Goal: Check status: Check status

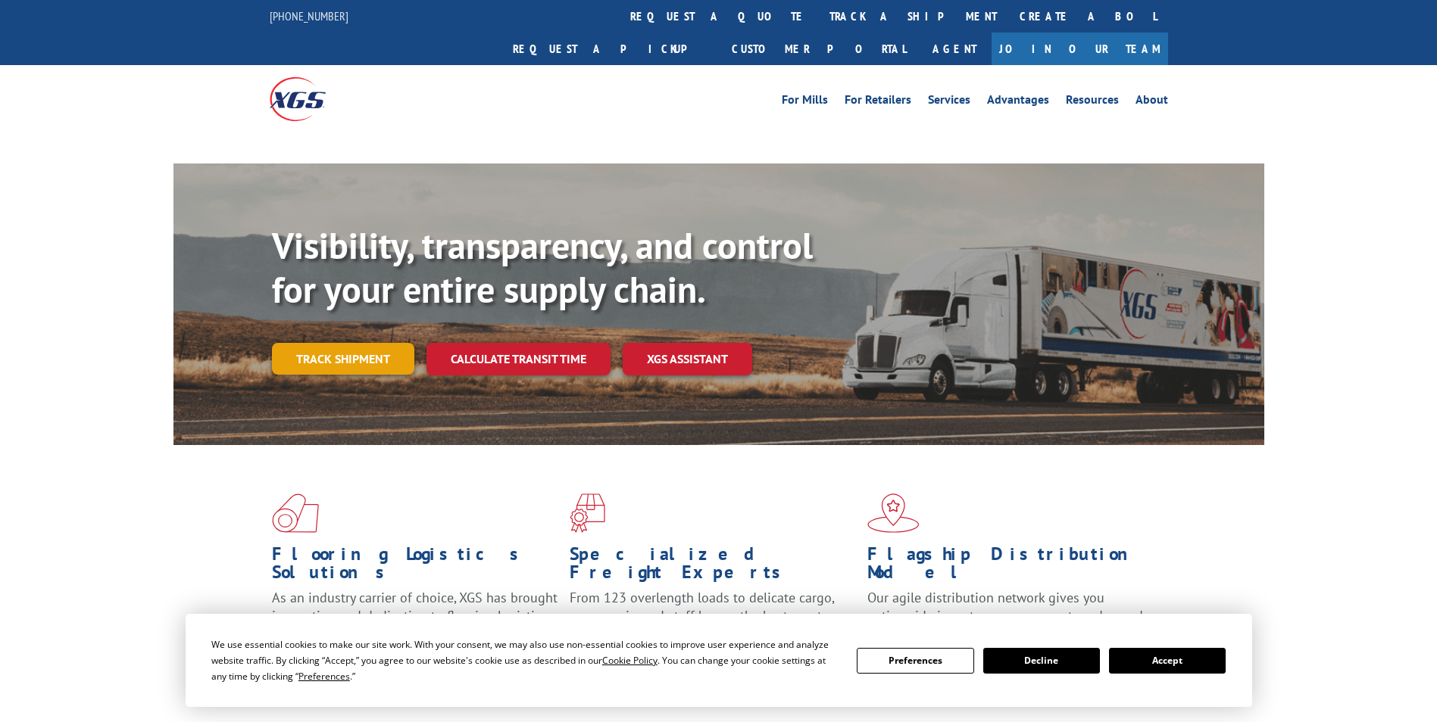
click at [325, 343] on link "Track shipment" at bounding box center [343, 359] width 142 height 32
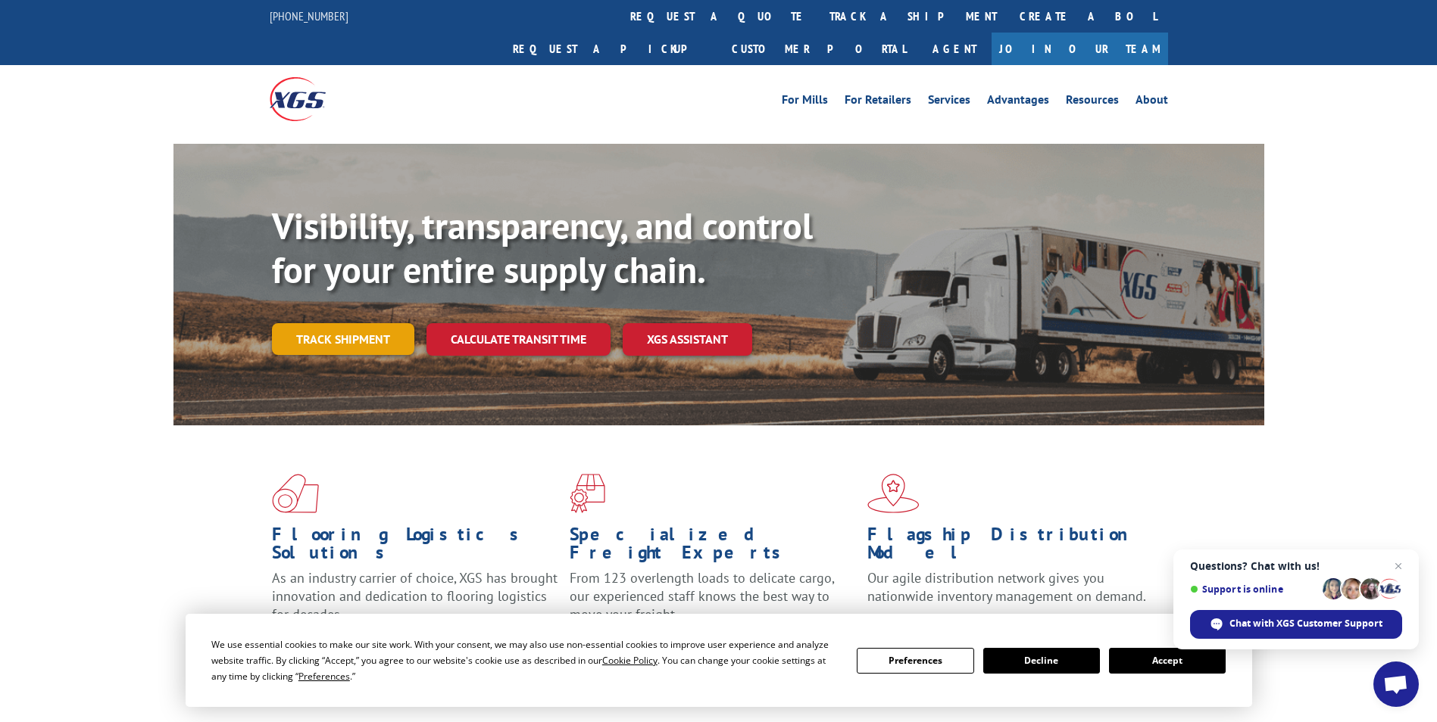
click at [377, 323] on link "Track shipment" at bounding box center [343, 339] width 142 height 32
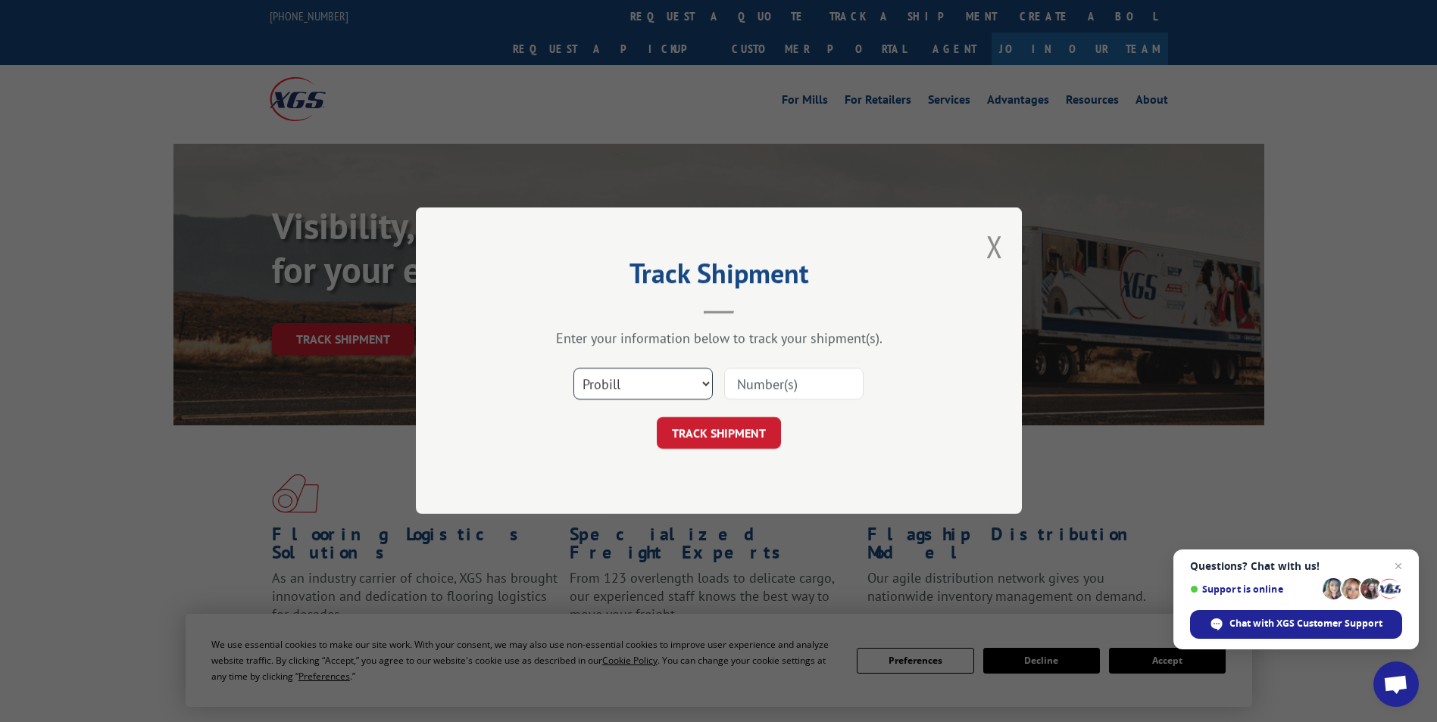
click at [657, 389] on select "Select category... Probill BOL PO" at bounding box center [642, 385] width 139 height 32
select select "bol"
click at [573, 369] on select "Select category... Probill BOL PO" at bounding box center [642, 385] width 139 height 32
click at [797, 388] on input at bounding box center [793, 385] width 139 height 32
type input "6013764"
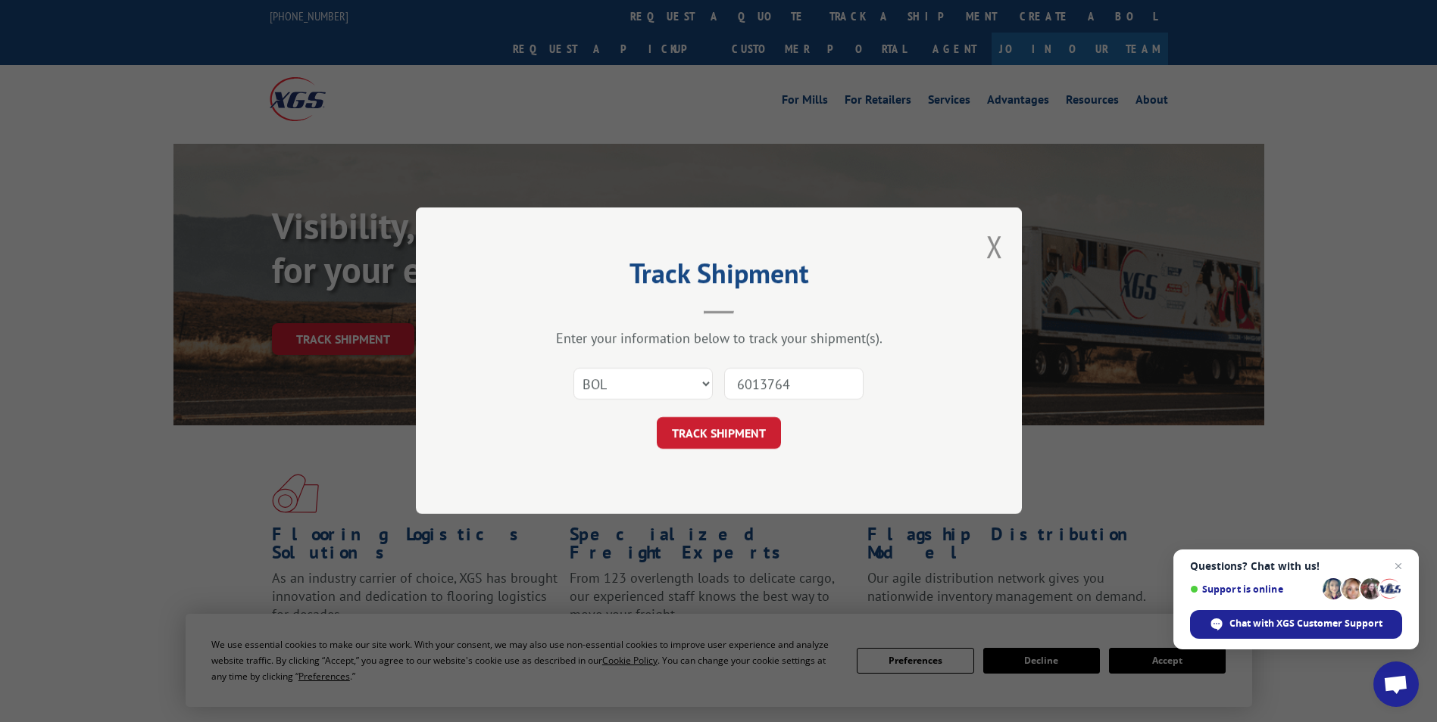
click button "TRACK SHIPMENT" at bounding box center [719, 434] width 124 height 32
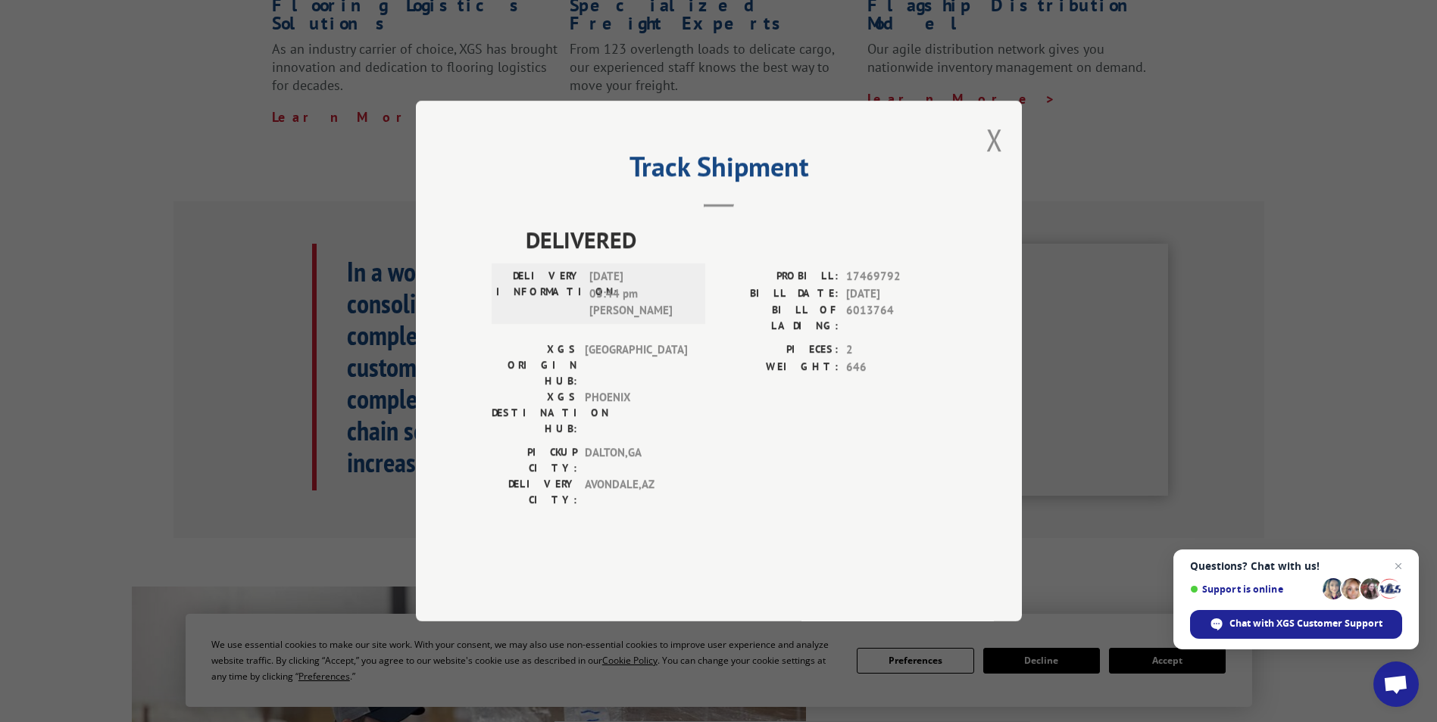
scroll to position [530, 0]
click at [1000, 160] on button "Close modal" at bounding box center [994, 140] width 17 height 40
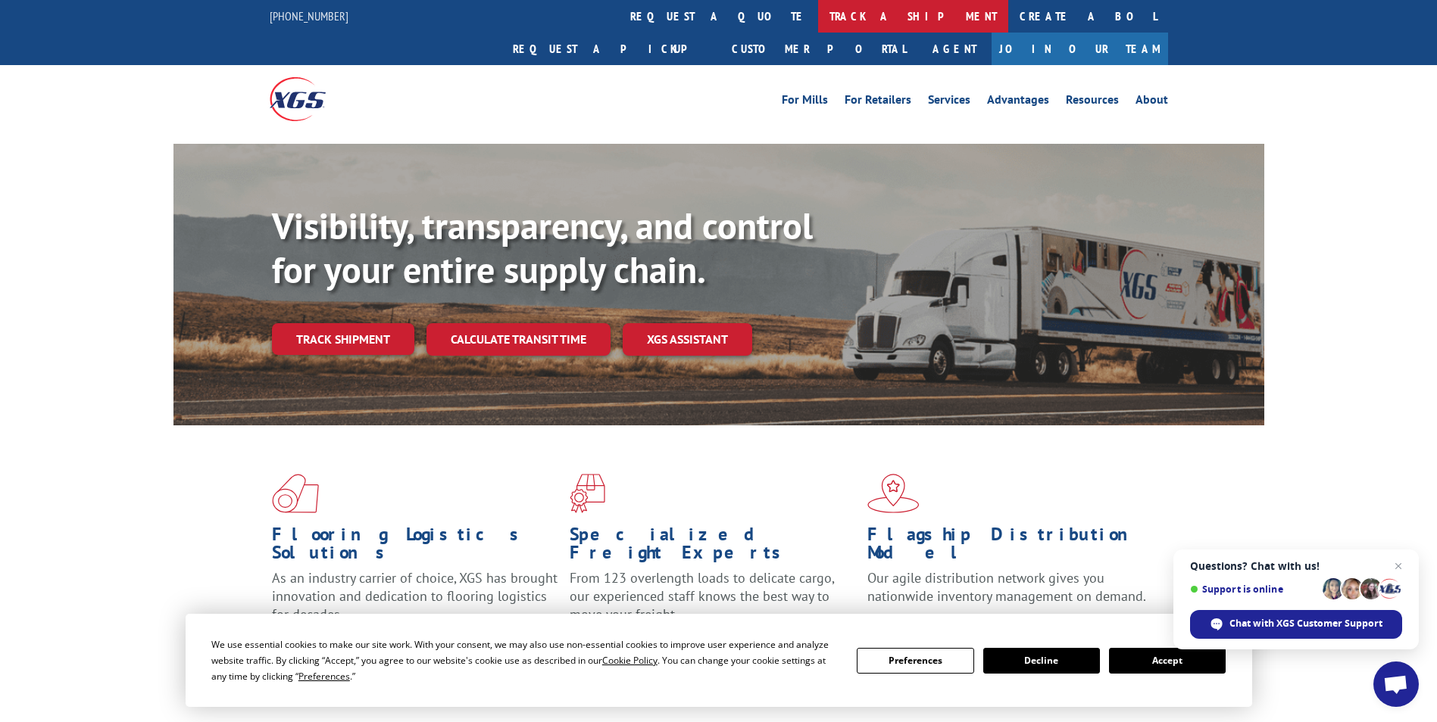
click at [818, 1] on link "track a shipment" at bounding box center [913, 16] width 190 height 33
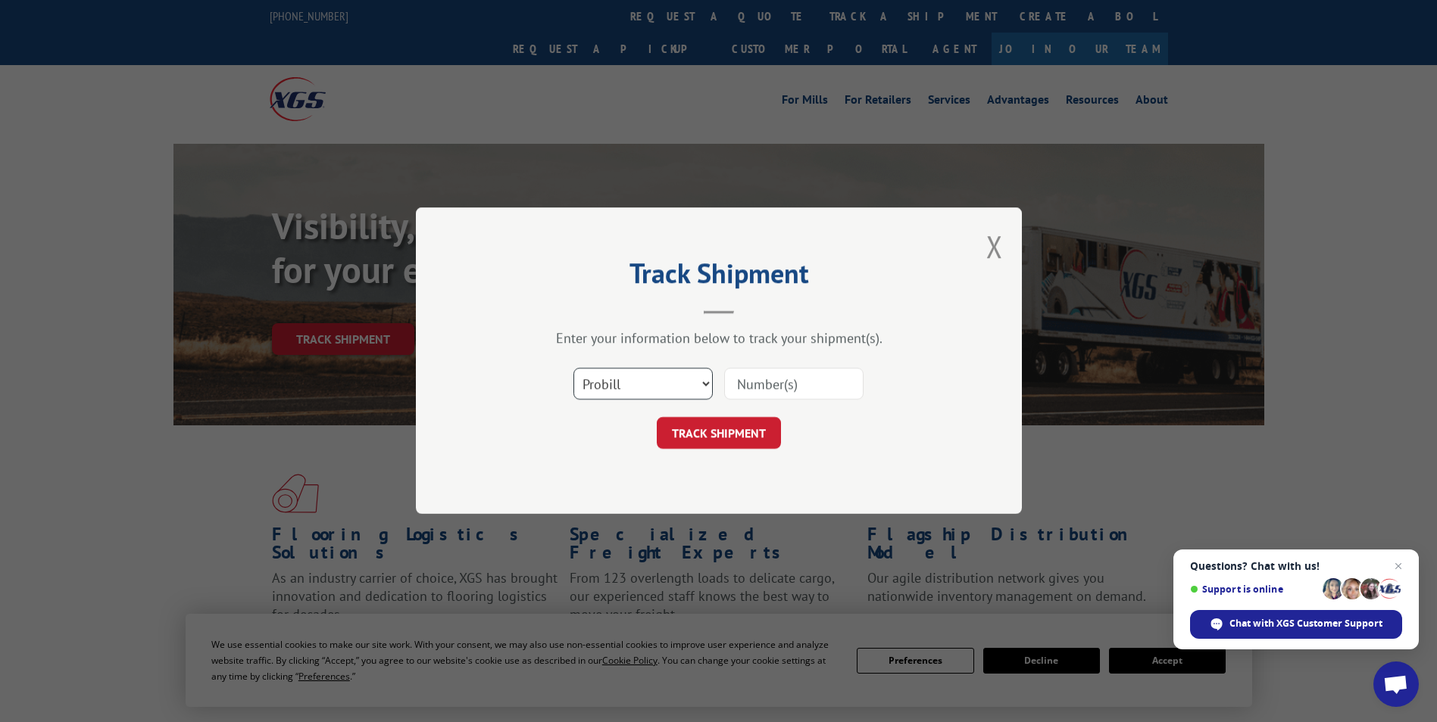
click at [695, 386] on select "Select category... Probill BOL PO" at bounding box center [642, 385] width 139 height 32
select select "bol"
click at [573, 369] on select "Select category... Probill BOL PO" at bounding box center [642, 385] width 139 height 32
click at [768, 385] on input at bounding box center [793, 385] width 139 height 32
paste input "H0483-589612"
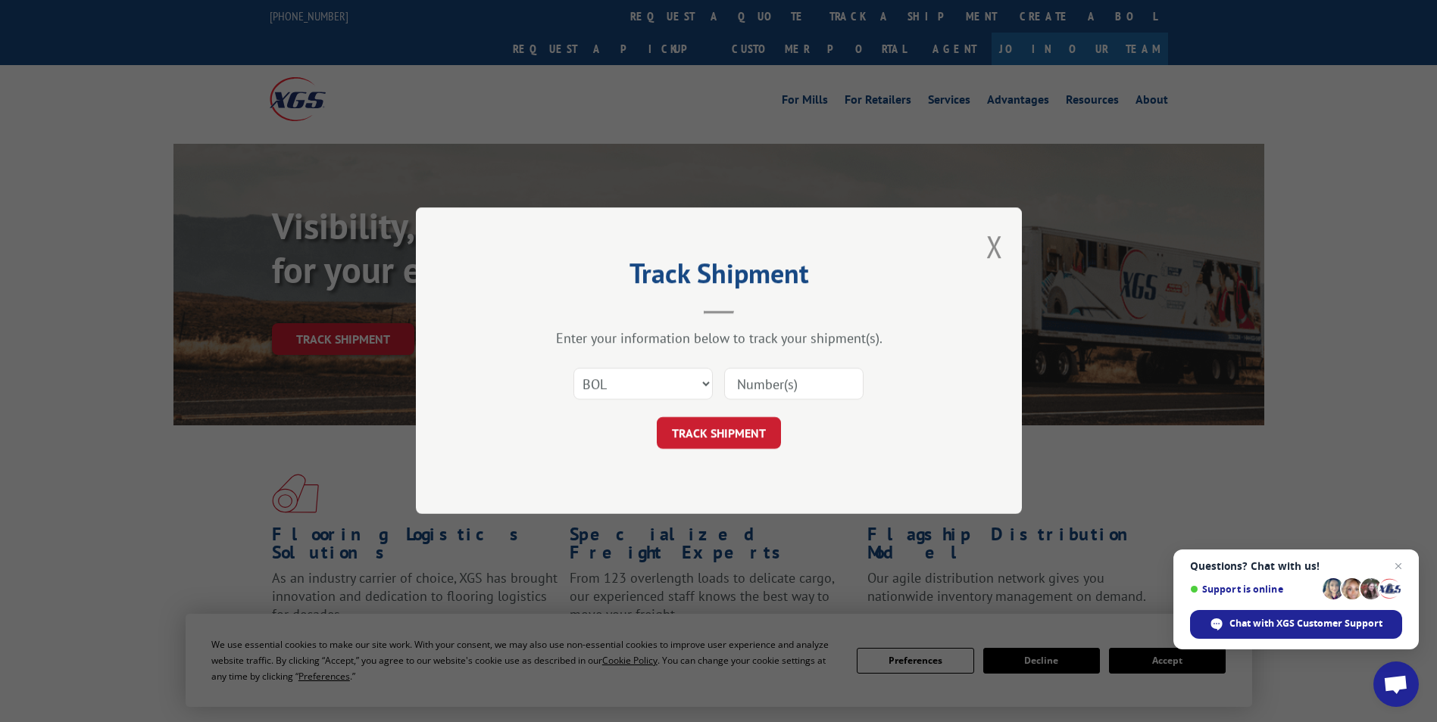
type input "H0483-589612"
drag, startPoint x: 825, startPoint y: 385, endPoint x: 735, endPoint y: 395, distance: 89.9
click at [735, 395] on input "H0483-589612" at bounding box center [793, 385] width 139 height 32
type input "6013764"
click button "TRACK SHIPMENT" at bounding box center [719, 434] width 124 height 32
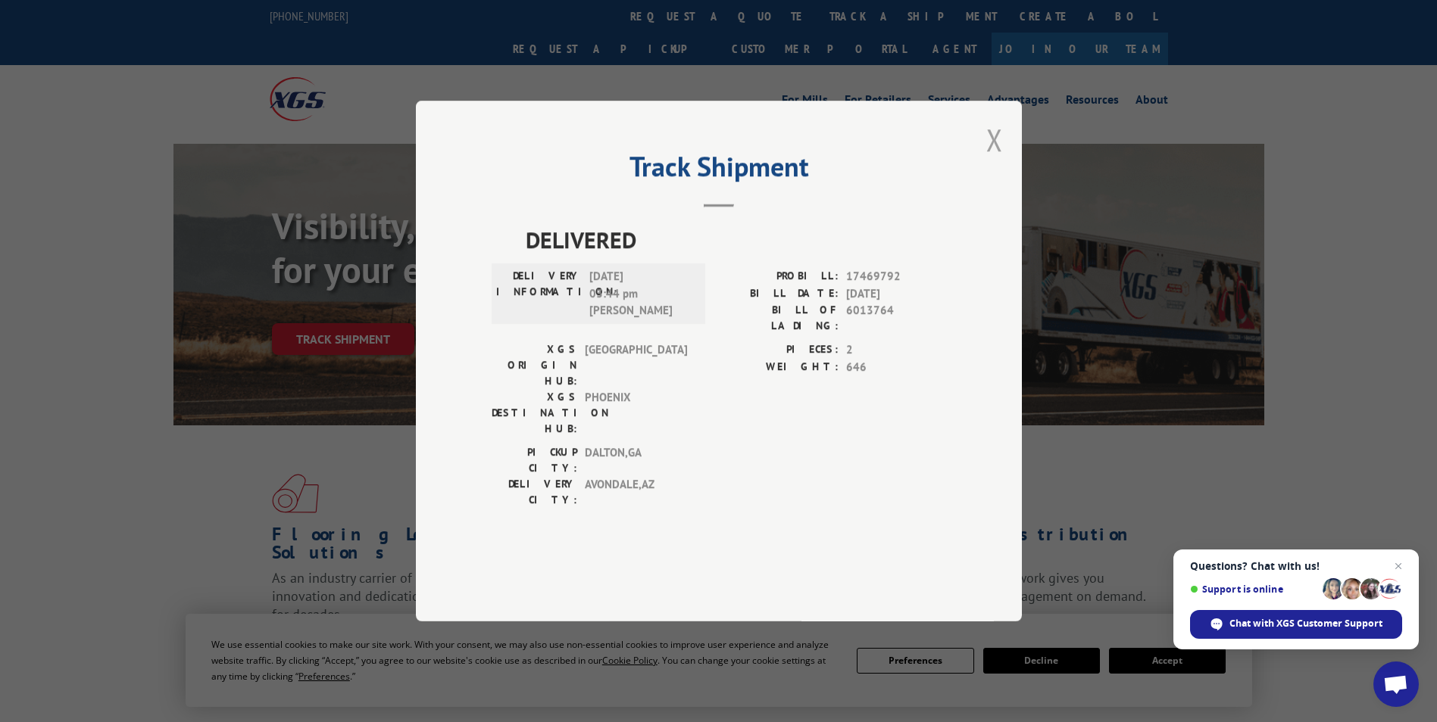
click at [1000, 160] on button "Close modal" at bounding box center [994, 140] width 17 height 40
